Goal: Information Seeking & Learning: Learn about a topic

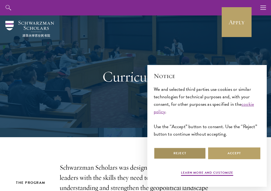
click at [179, 153] on button "Reject" at bounding box center [180, 153] width 52 height 12
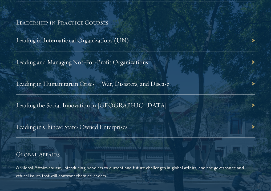
scroll to position [1119, 0]
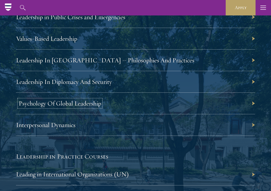
click at [81, 99] on link "Psychology Of Global Leadership" at bounding box center [60, 103] width 83 height 8
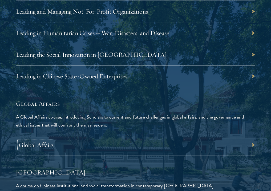
click at [35, 141] on link "Global Affairs" at bounding box center [36, 145] width 35 height 8
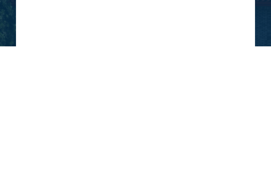
scroll to position [121, 0]
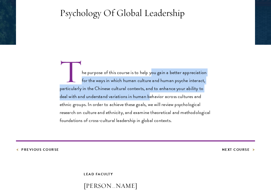
drag, startPoint x: 150, startPoint y: 74, endPoint x: 138, endPoint y: 93, distance: 22.5
click at [138, 93] on p "The purpose of this course is to help you gain a better appreciation for the wa…" at bounding box center [136, 93] width 152 height 64
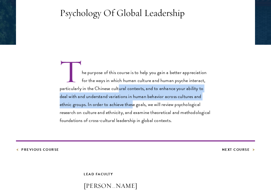
drag, startPoint x: 119, startPoint y: 89, endPoint x: 120, endPoint y: 104, distance: 14.7
click at [120, 104] on p "The purpose of this course is to help you gain a better appreciation for the wa…" at bounding box center [136, 93] width 152 height 64
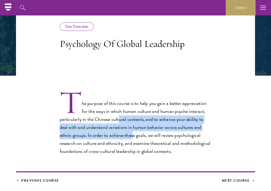
scroll to position [57, 0]
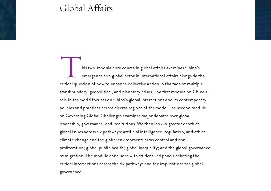
scroll to position [126, 0]
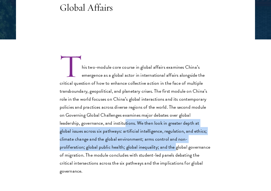
drag, startPoint x: 104, startPoint y: 123, endPoint x: 122, endPoint y: 149, distance: 32.1
click at [122, 149] on p "This two-module core course in global affairs examines China’s emergence as a g…" at bounding box center [136, 115] width 152 height 120
